Goal: Transaction & Acquisition: Purchase product/service

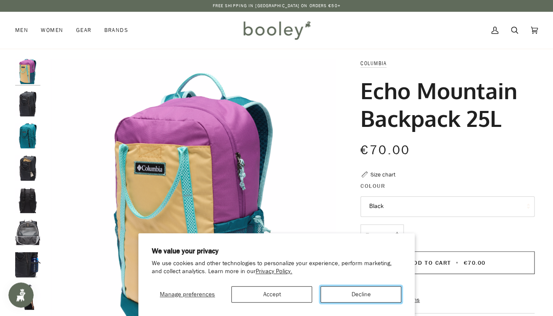
click at [356, 290] on button "Decline" at bounding box center [360, 294] width 81 height 16
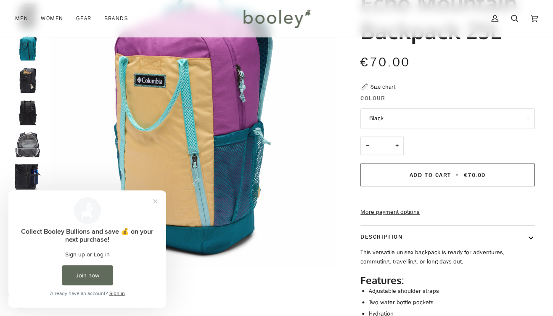
scroll to position [84, 0]
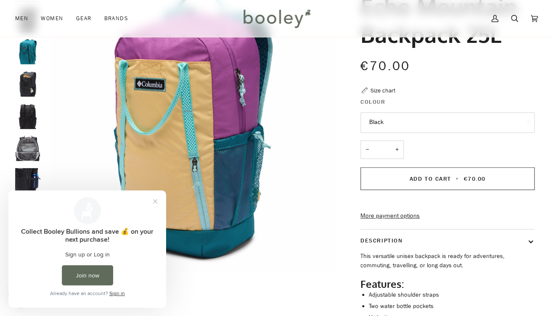
click at [394, 118] on button "Black" at bounding box center [447, 122] width 174 height 21
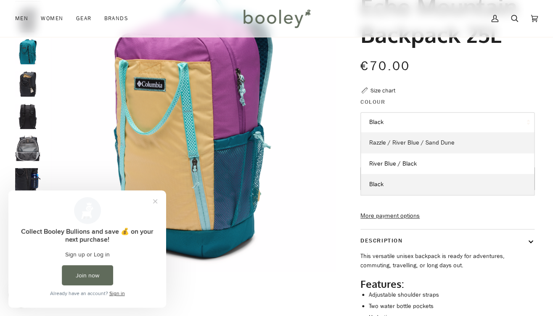
click at [389, 140] on span "Razzle / River Blue / Sand Dune" at bounding box center [411, 143] width 85 height 8
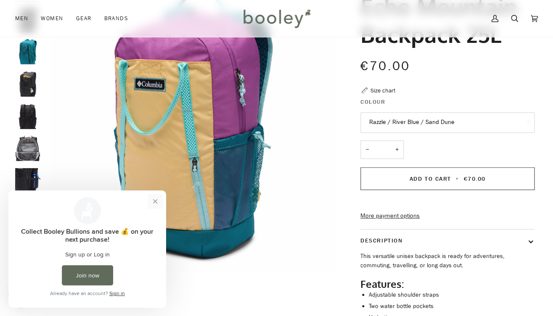
click at [156, 201] on button "Close prompt" at bounding box center [155, 201] width 15 height 15
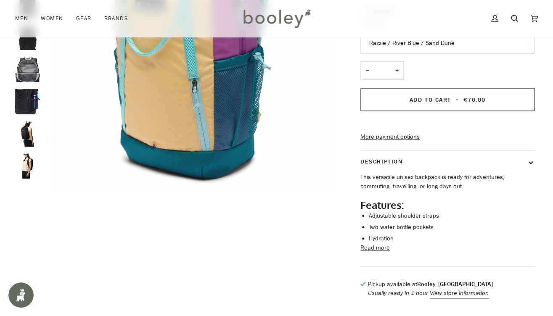
scroll to position [169, 0]
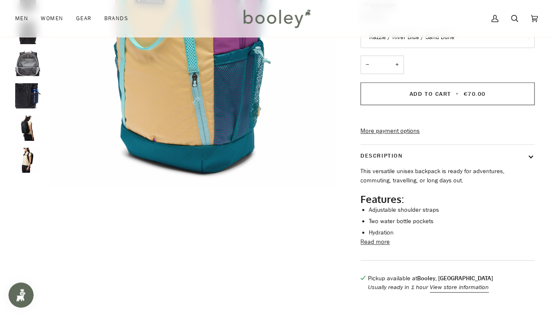
click at [32, 161] on img "Columbia Echo Mountain Backpack 25L Black - Booley Galway" at bounding box center [27, 160] width 25 height 25
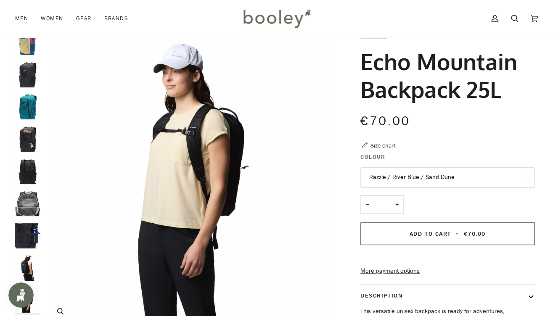
scroll to position [31, 0]
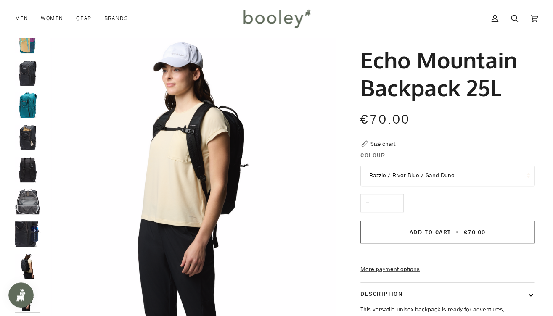
click at [29, 230] on img "Columbia Echo Mountain Backpack 25L Black - Booley Galway" at bounding box center [27, 234] width 25 height 25
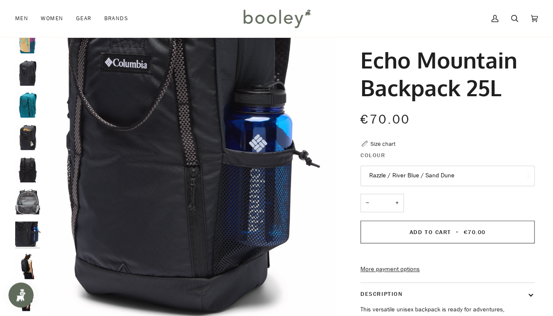
click at [31, 198] on img "Columbia Echo Mountain Backpack 25L Black - Booley Galway" at bounding box center [27, 201] width 25 height 25
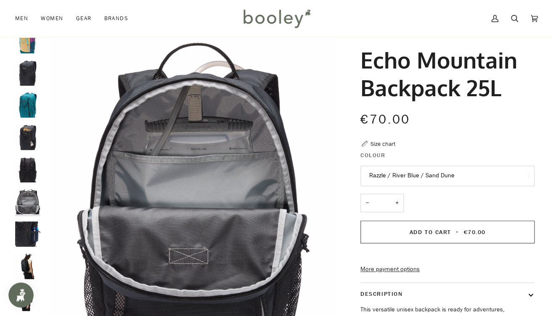
click at [31, 182] on div at bounding box center [29, 173] width 29 height 290
click at [30, 170] on img "Columbia Echo Mountain Backpack 25L Black - Booley Galway" at bounding box center [27, 169] width 25 height 25
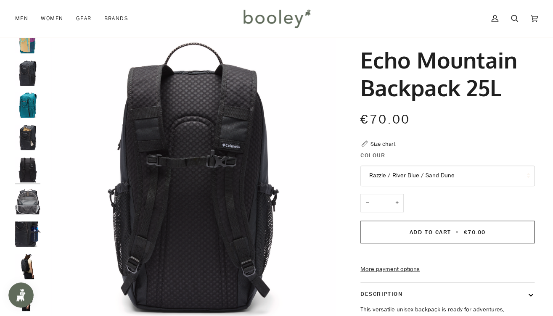
click at [34, 129] on img "Columbia Echo Mountain Backpack 25L Black - Booley Galway" at bounding box center [27, 137] width 25 height 25
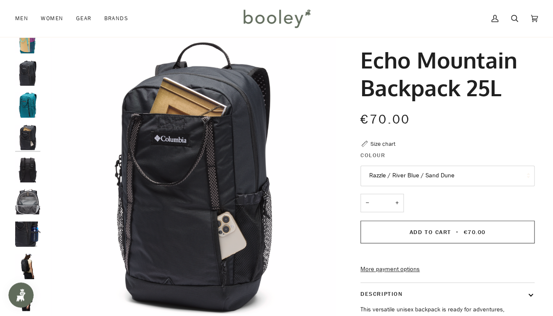
click at [32, 102] on img "Columbia Echo Mountain Backpack 25L River Blue / Black - Booley Galway" at bounding box center [27, 104] width 25 height 25
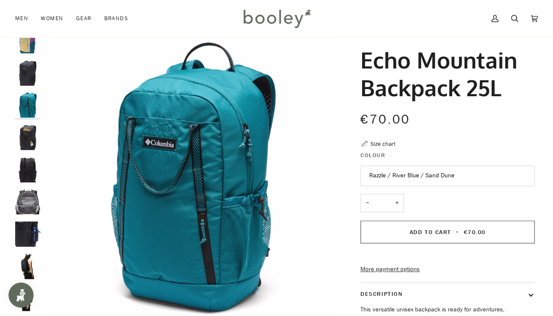
click at [32, 81] on img "Columbia Echo Mountain Backpack 25L Black - Booley Galway" at bounding box center [27, 73] width 25 height 25
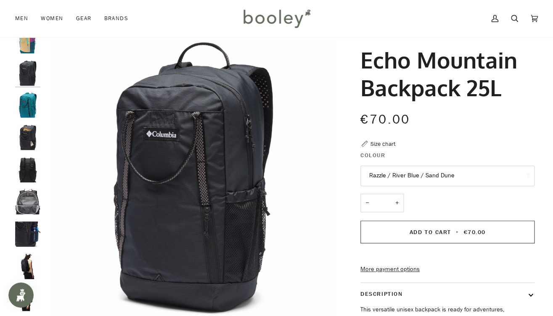
scroll to position [0, 0]
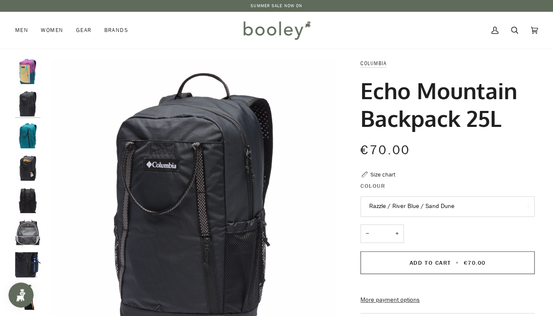
click at [34, 64] on img "Columbia Echo Mountain Backpack 25LRazzle / River Blue / Sand Dune - Booley Gal…" at bounding box center [27, 71] width 25 height 25
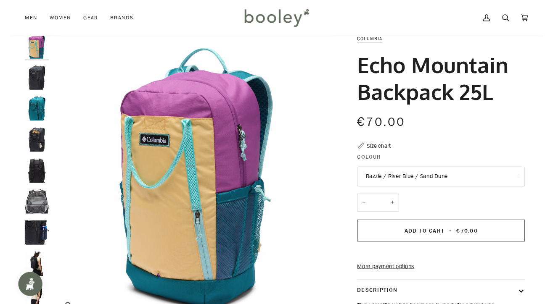
scroll to position [24, 0]
